Goal: Task Accomplishment & Management: Use online tool/utility

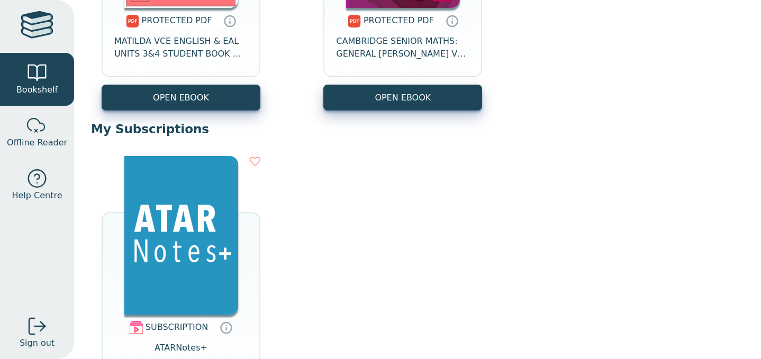
scroll to position [1281, 0]
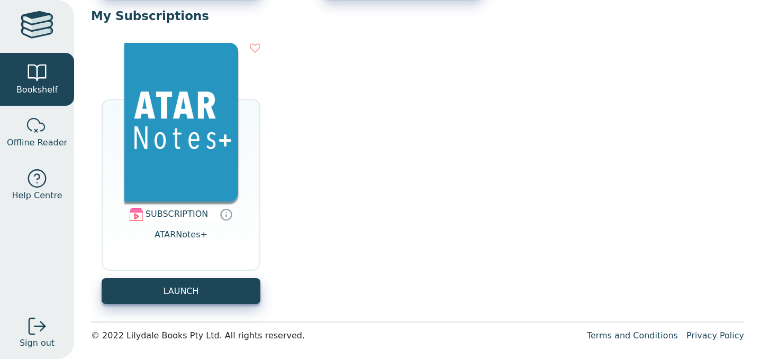
click at [217, 170] on img at bounding box center [181, 122] width 114 height 159
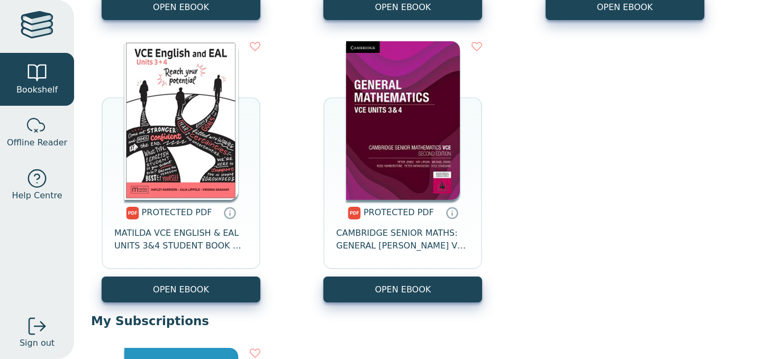
scroll to position [1281, 0]
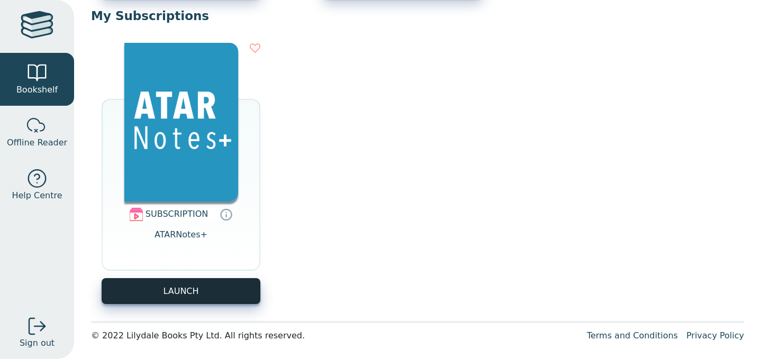
click at [178, 299] on button "LAUNCH" at bounding box center [181, 291] width 159 height 26
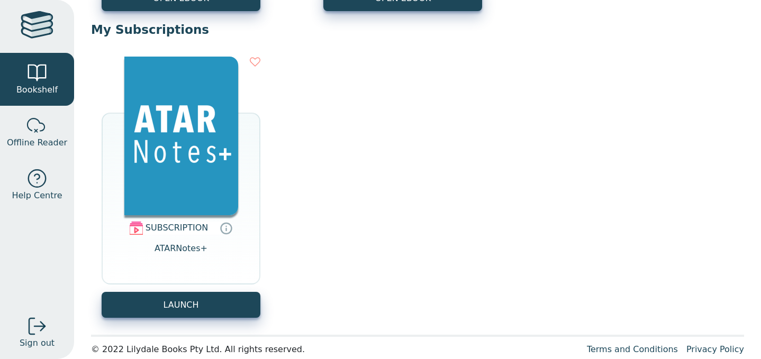
scroll to position [1281, 0]
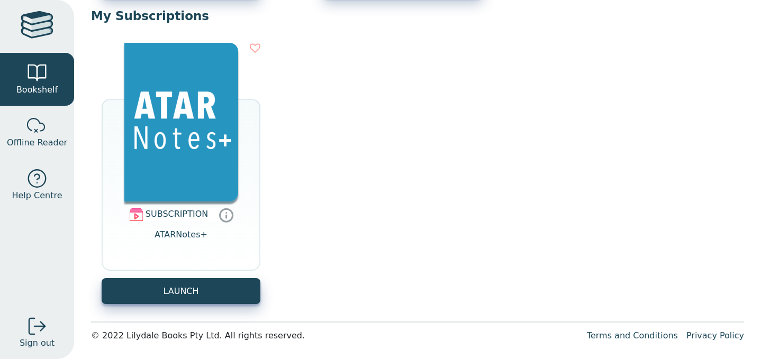
click at [223, 217] on icon at bounding box center [227, 214] width 16 height 15
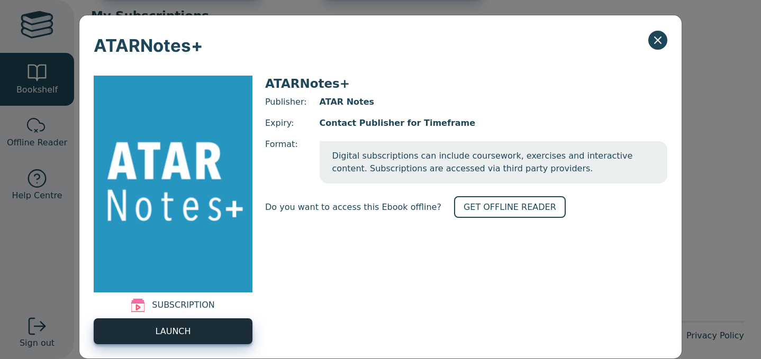
click at [223, 329] on link "LAUNCH" at bounding box center [173, 332] width 159 height 26
